Goal: Navigation & Orientation: Find specific page/section

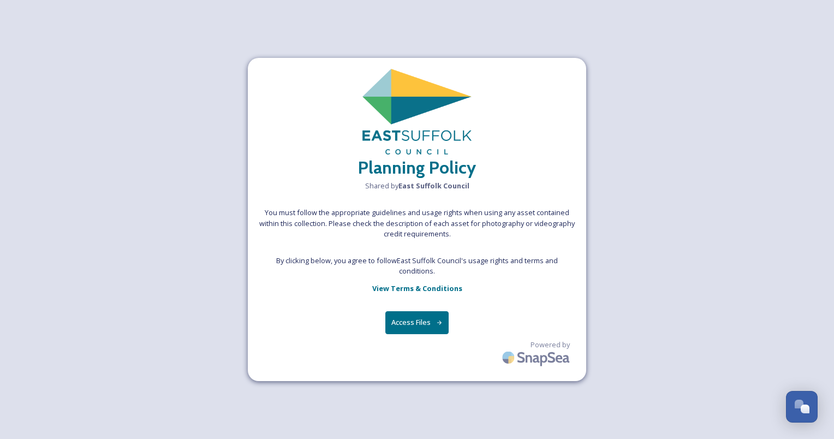
click at [432, 324] on button "Access Files" at bounding box center [417, 322] width 64 height 22
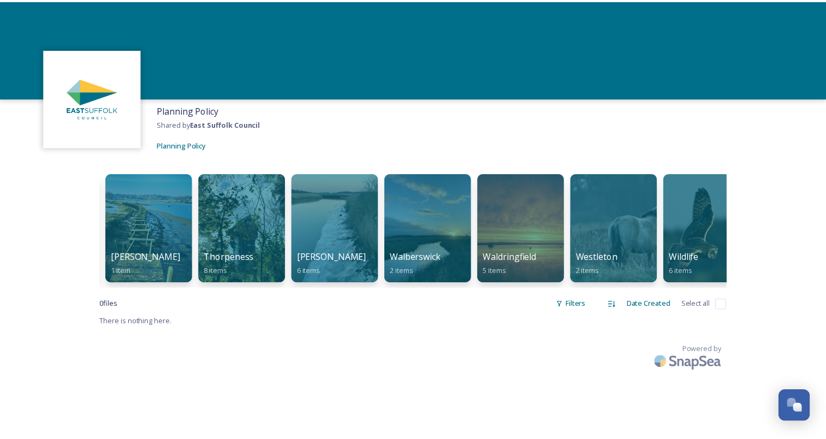
scroll to position [0, 3177]
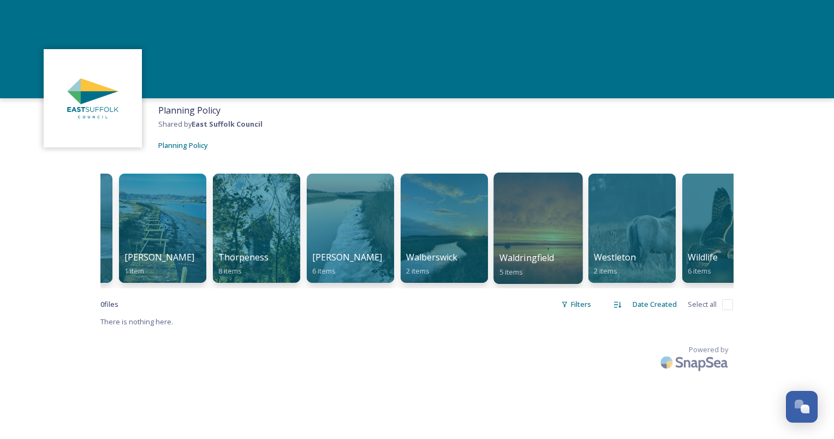
click at [574, 242] on div at bounding box center [537, 227] width 89 height 111
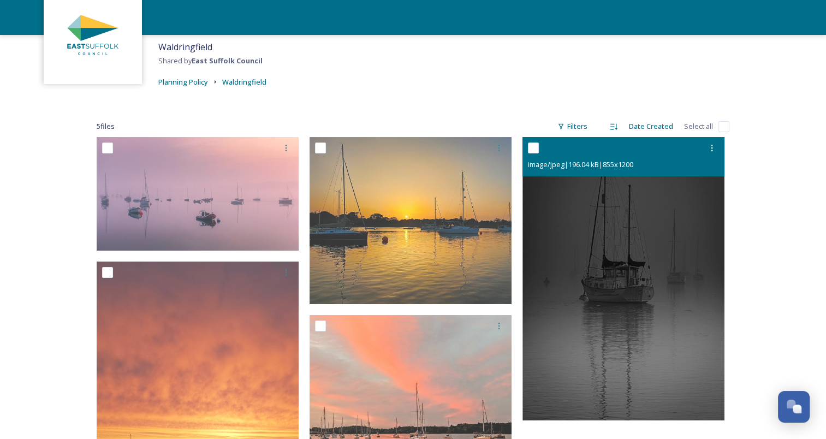
scroll to position [55, 0]
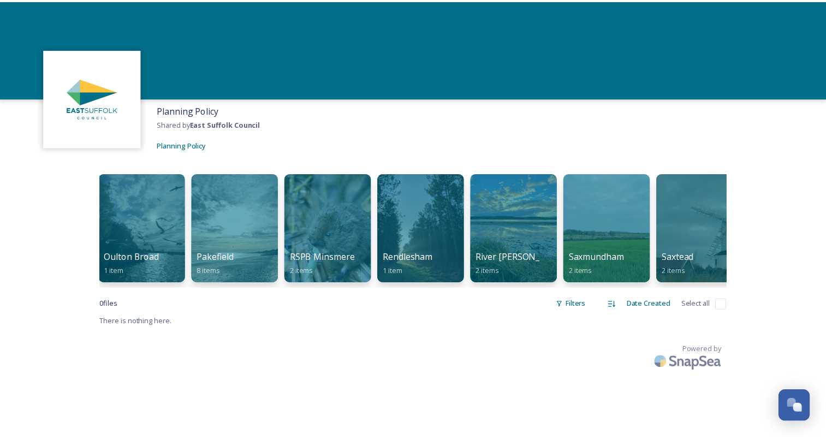
scroll to position [0, 2441]
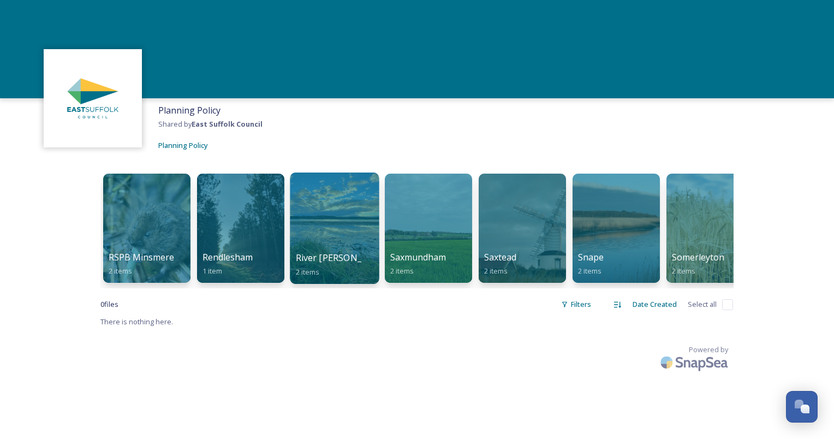
click at [371, 234] on div at bounding box center [334, 227] width 89 height 111
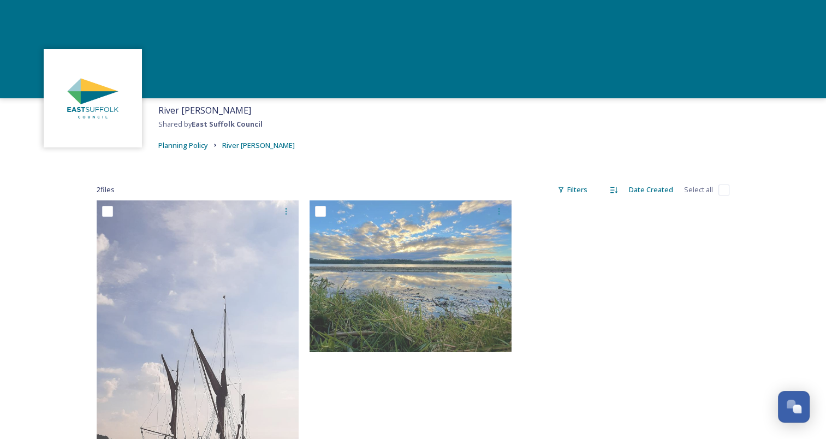
scroll to position [109, 0]
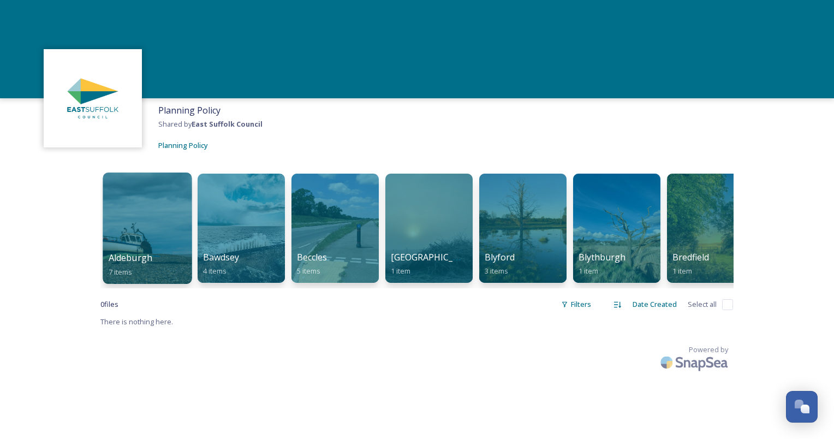
click at [135, 240] on div at bounding box center [147, 227] width 89 height 111
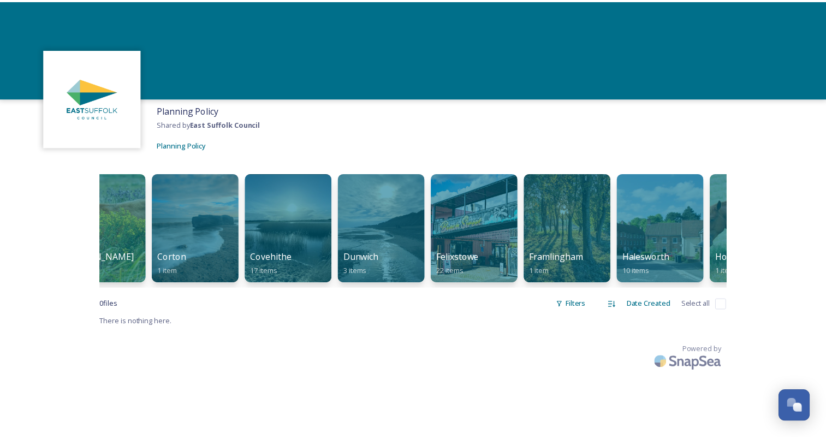
scroll to position [0, 859]
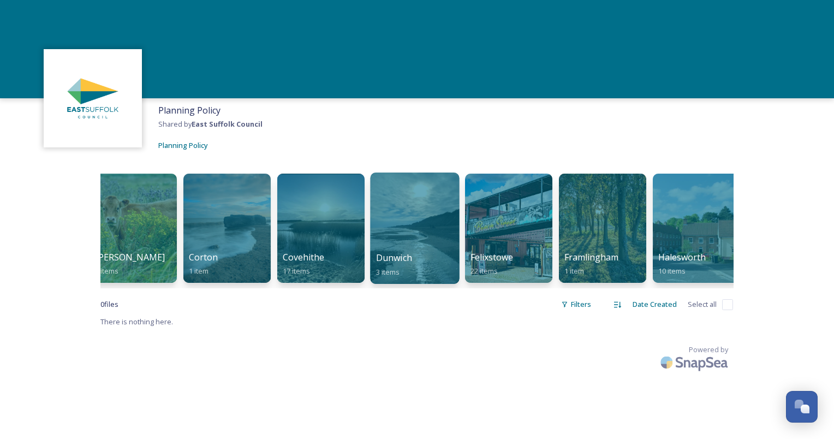
click at [412, 217] on div at bounding box center [414, 227] width 89 height 111
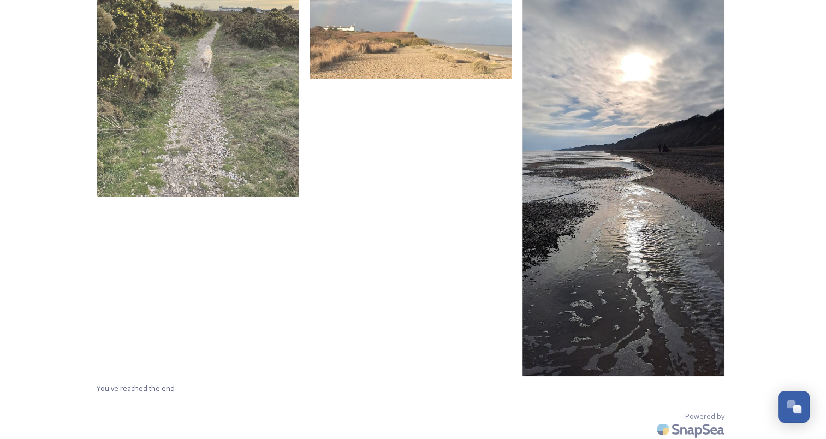
scroll to position [55, 0]
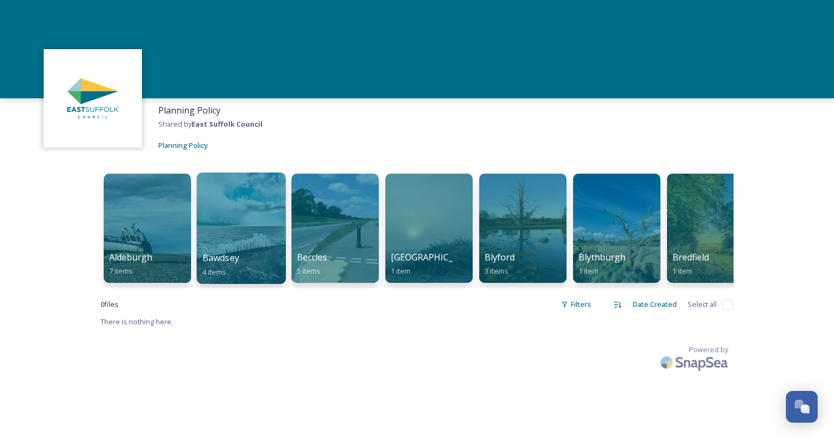
click at [248, 232] on div at bounding box center [240, 227] width 89 height 111
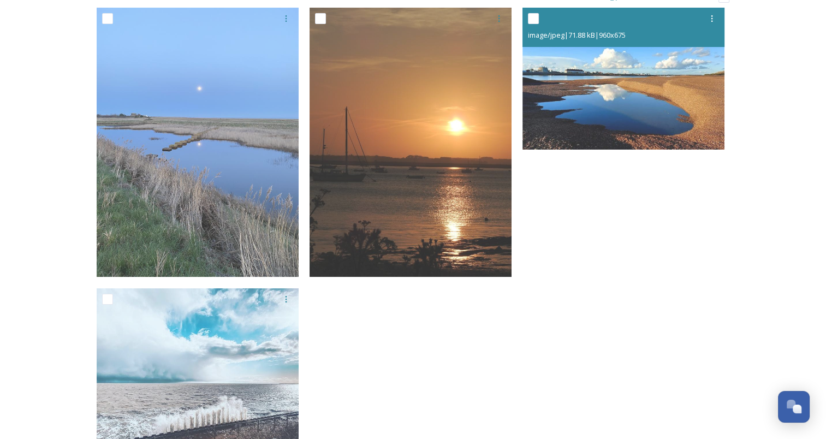
scroll to position [109, 0]
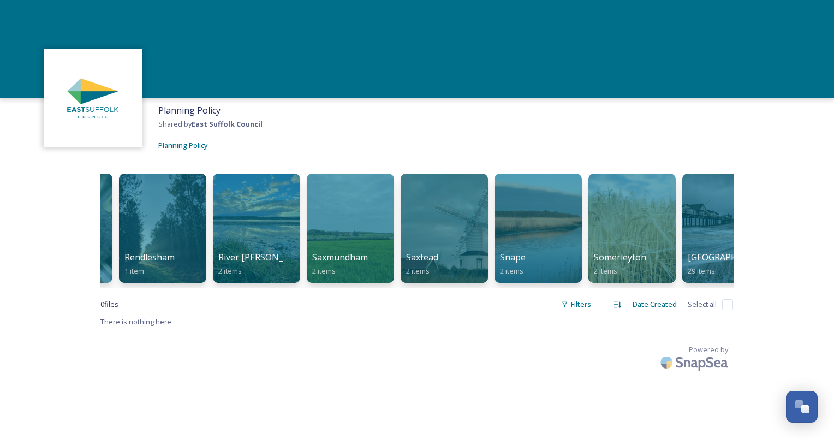
scroll to position [0, 2542]
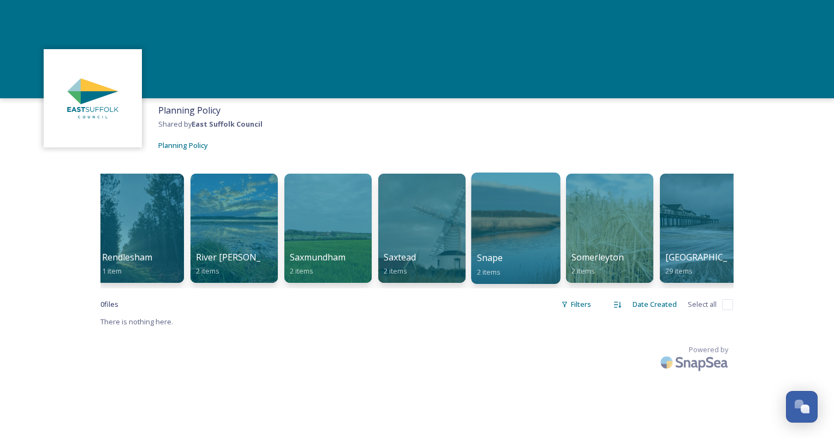
click at [502, 228] on div at bounding box center [515, 227] width 89 height 111
